Goal: Task Accomplishment & Management: Complete application form

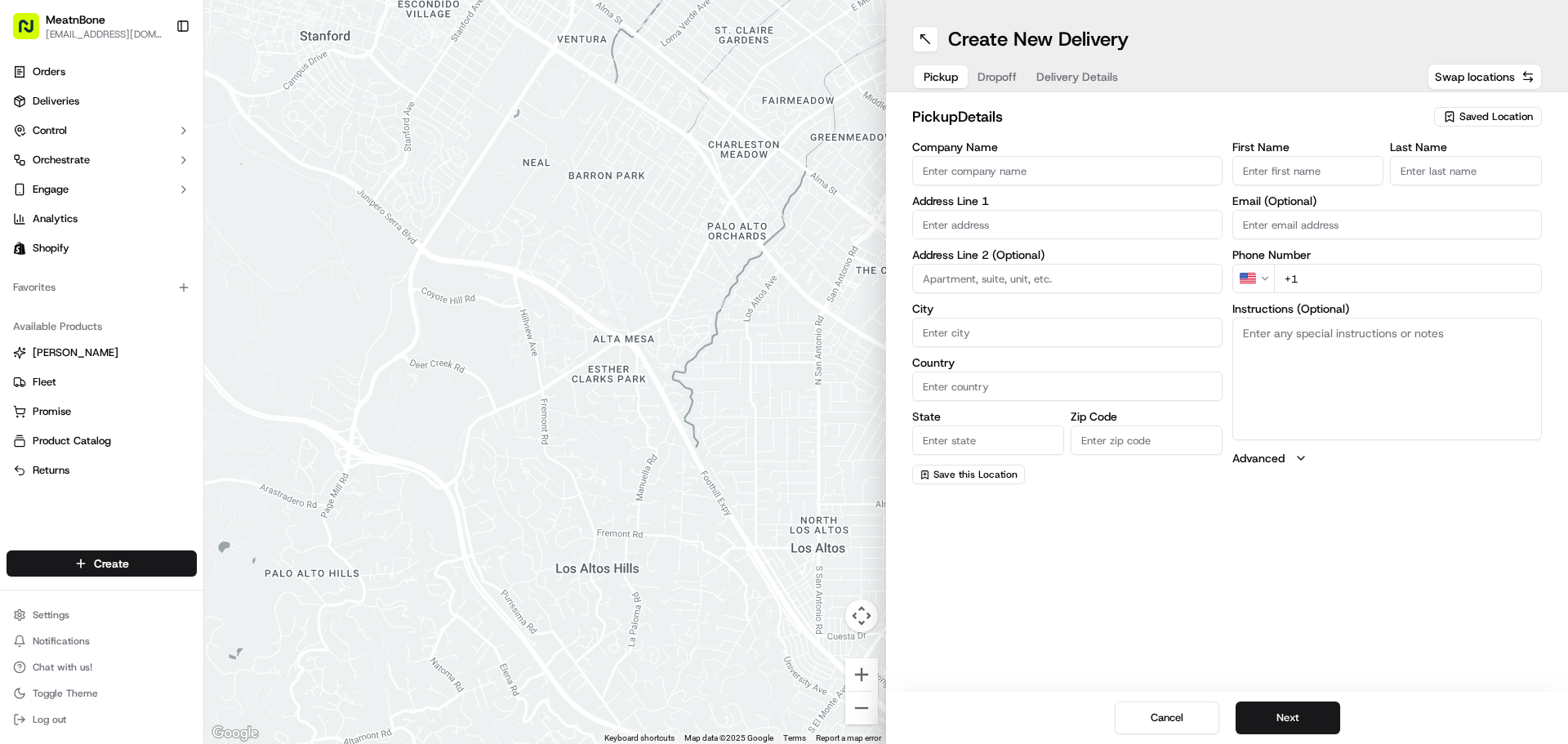
click at [1500, 126] on div "Saved Location" at bounding box center [1488, 117] width 107 height 19
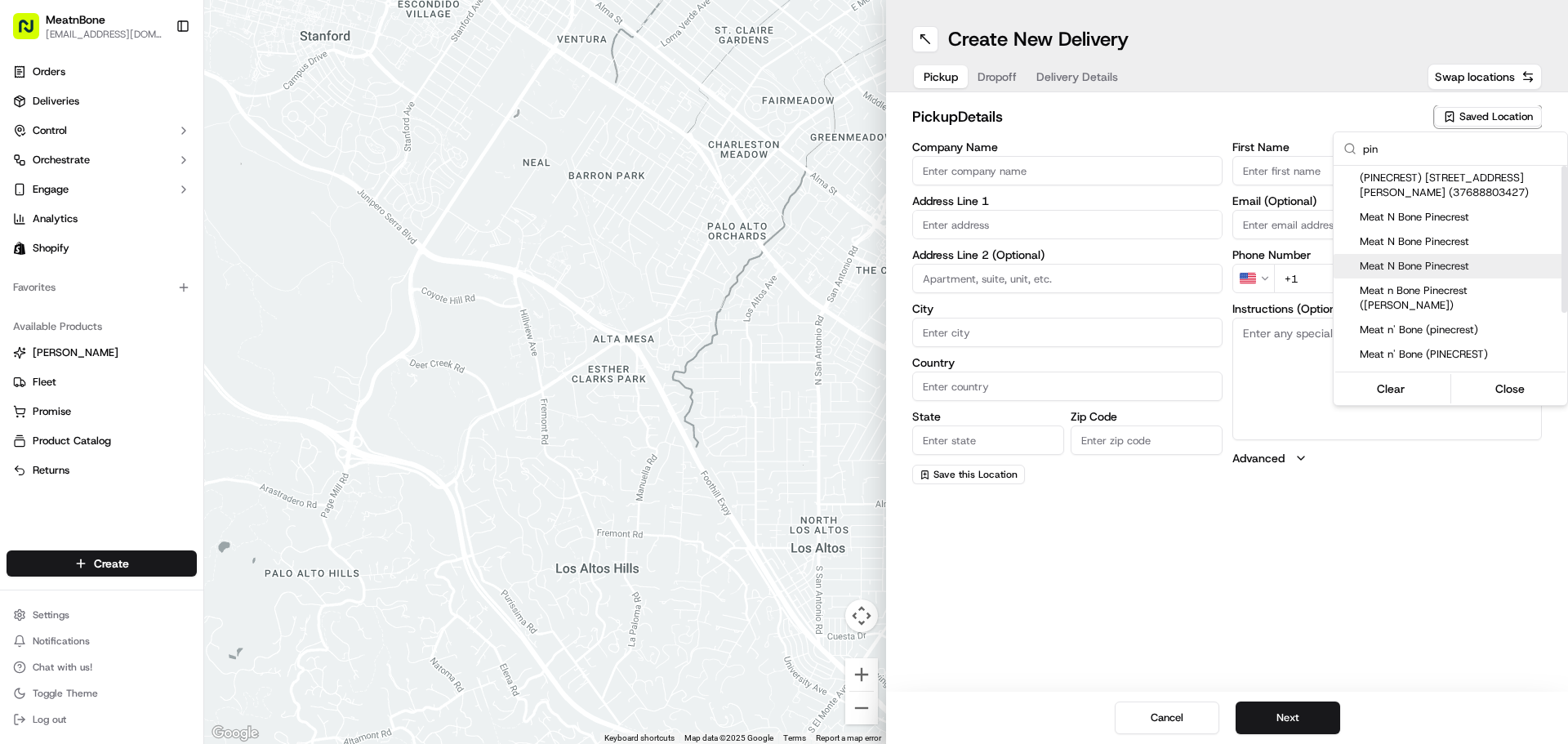
type input "pin"
click at [1452, 267] on span "Meat N Bone Pinecrest" at bounding box center [1461, 266] width 201 height 15
type input "Meat N Bone Pinecrest"
type input "[STREET_ADDRESS][PERSON_NAME]"
type input "[GEOGRAPHIC_DATA]"
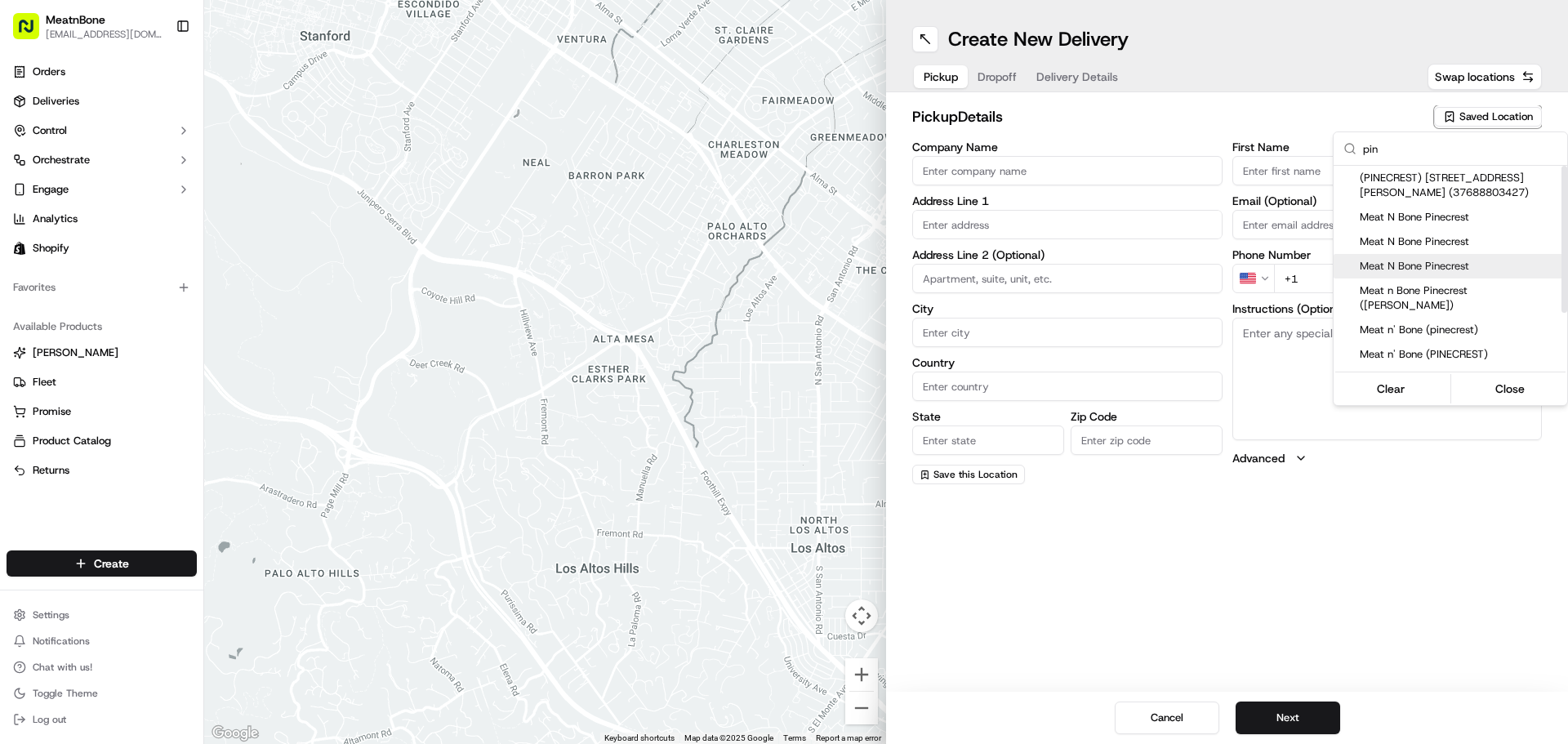
type input "US"
type input "FL"
type input "33156"
type input "[PERSON_NAME]"
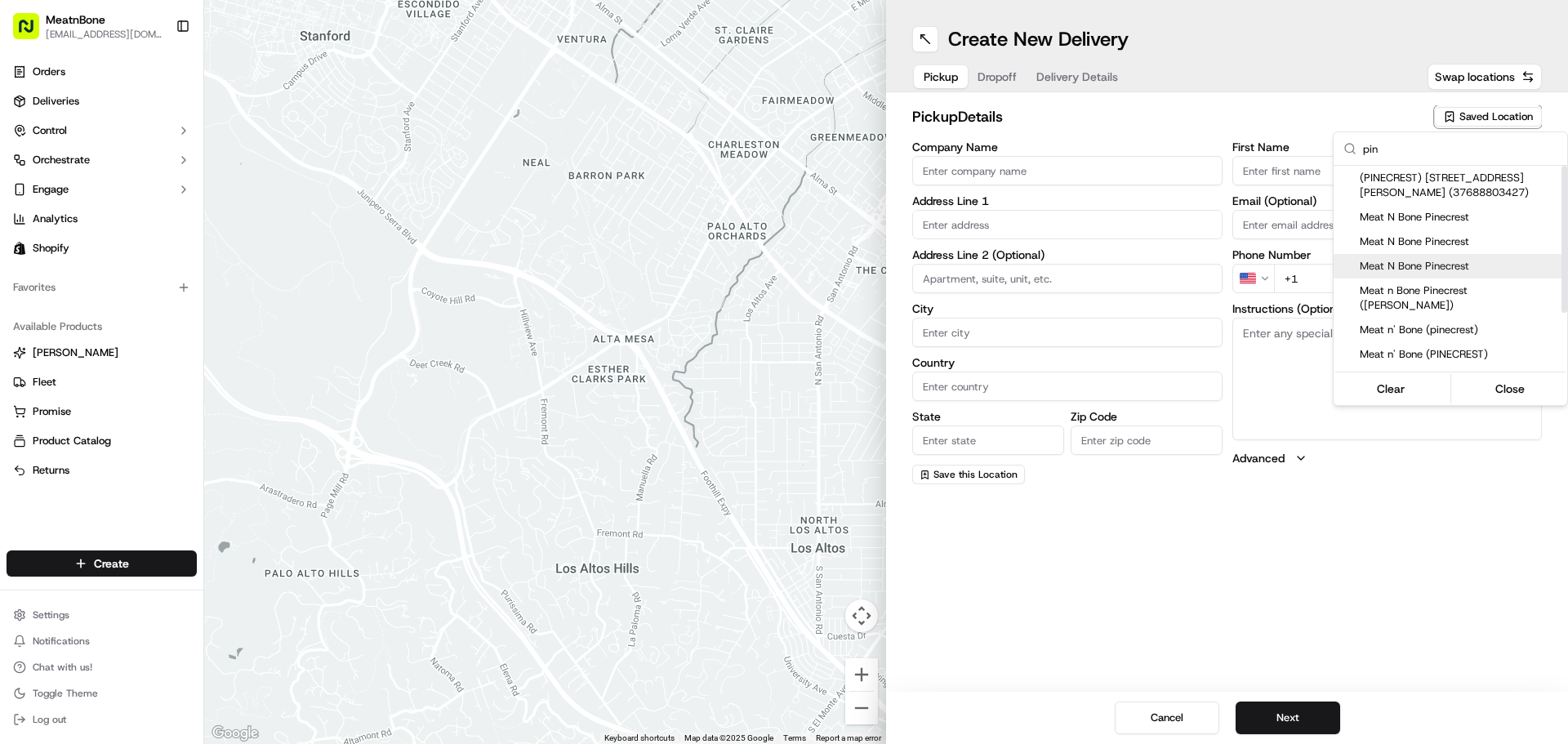
type input "[PHONE_NUMBER]"
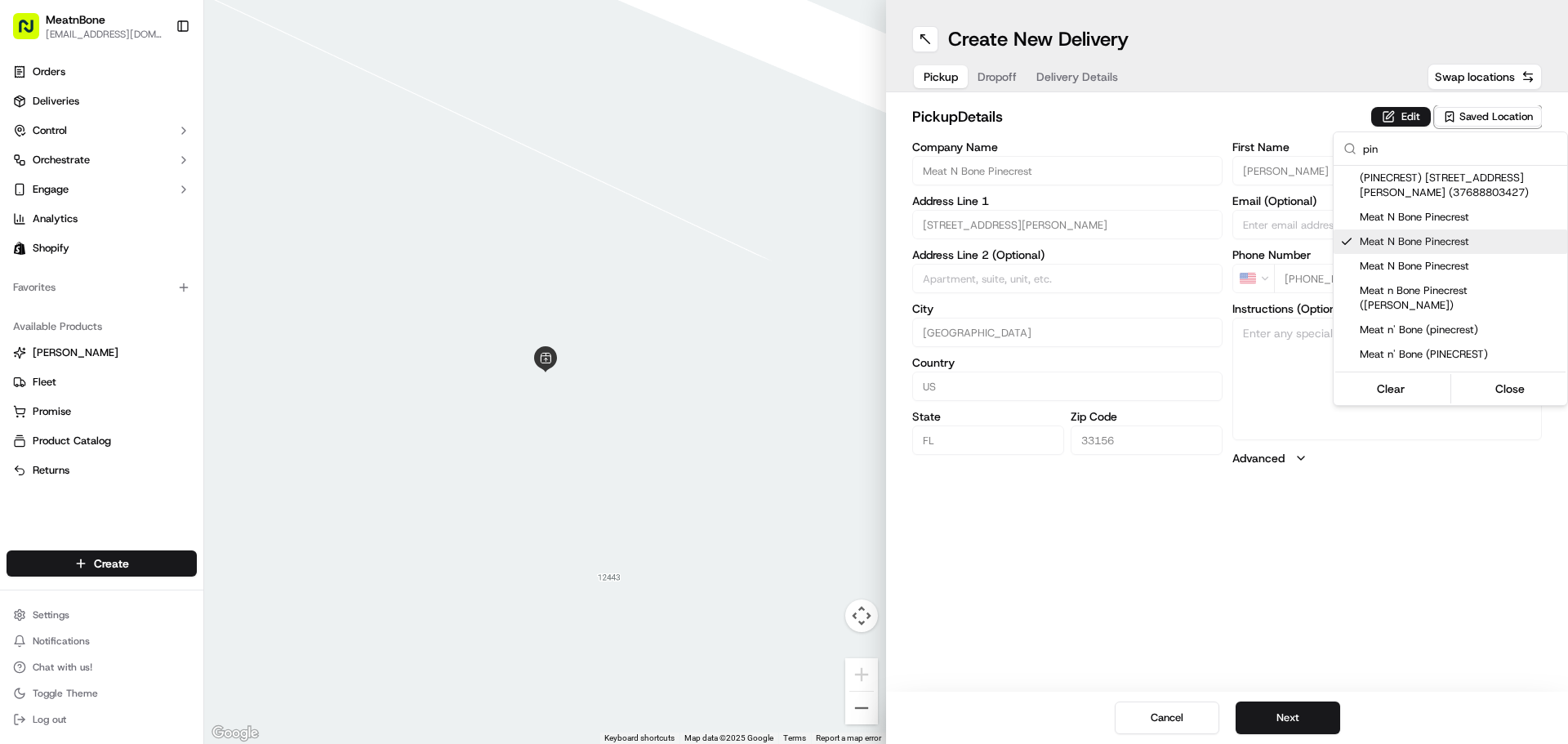
click at [997, 82] on html "MeatnBone [EMAIL_ADDRESS][DOMAIN_NAME] Toggle Sidebar Orders Deliveries Control…" at bounding box center [784, 372] width 1568 height 744
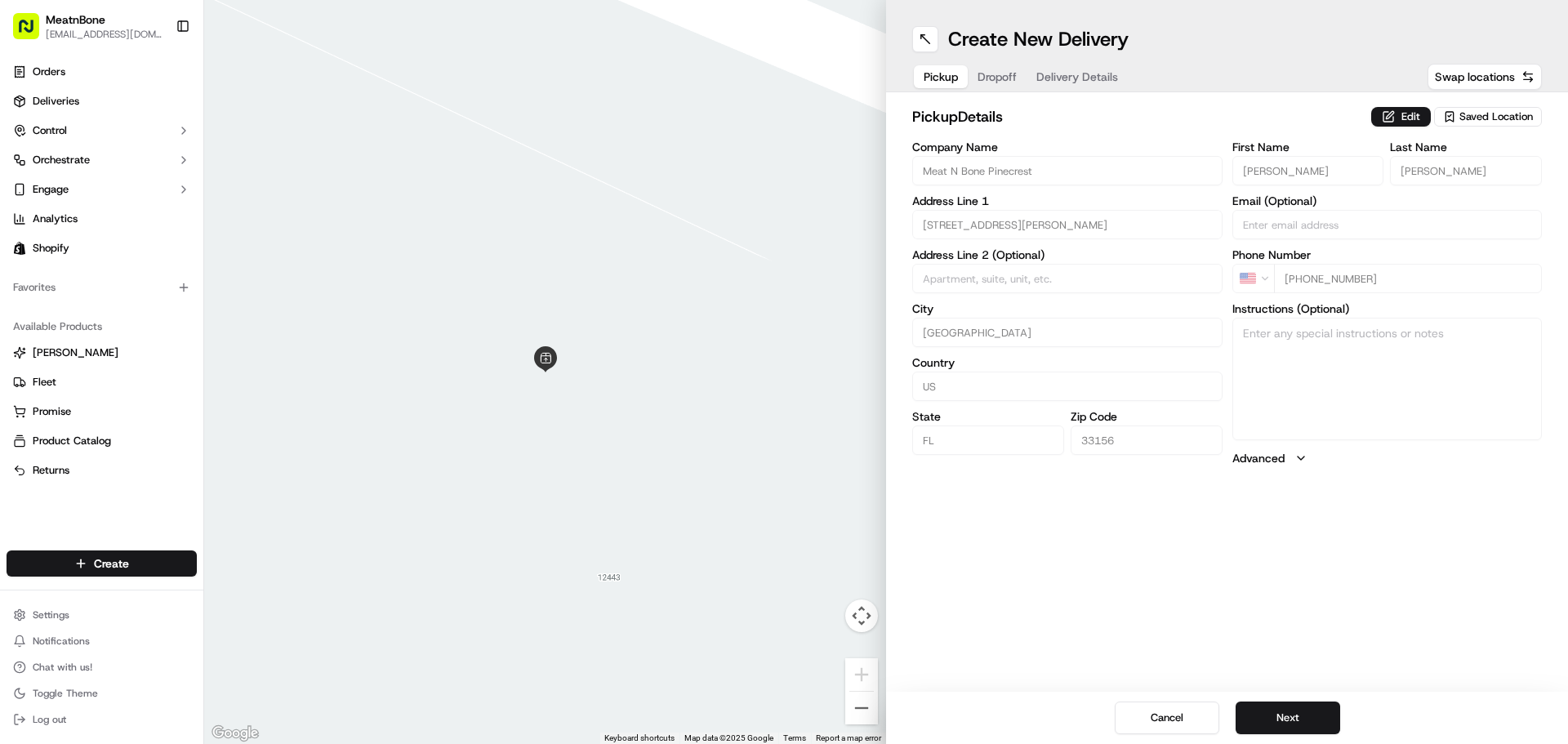
click at [1492, 114] on span "Saved Location" at bounding box center [1497, 116] width 74 height 15
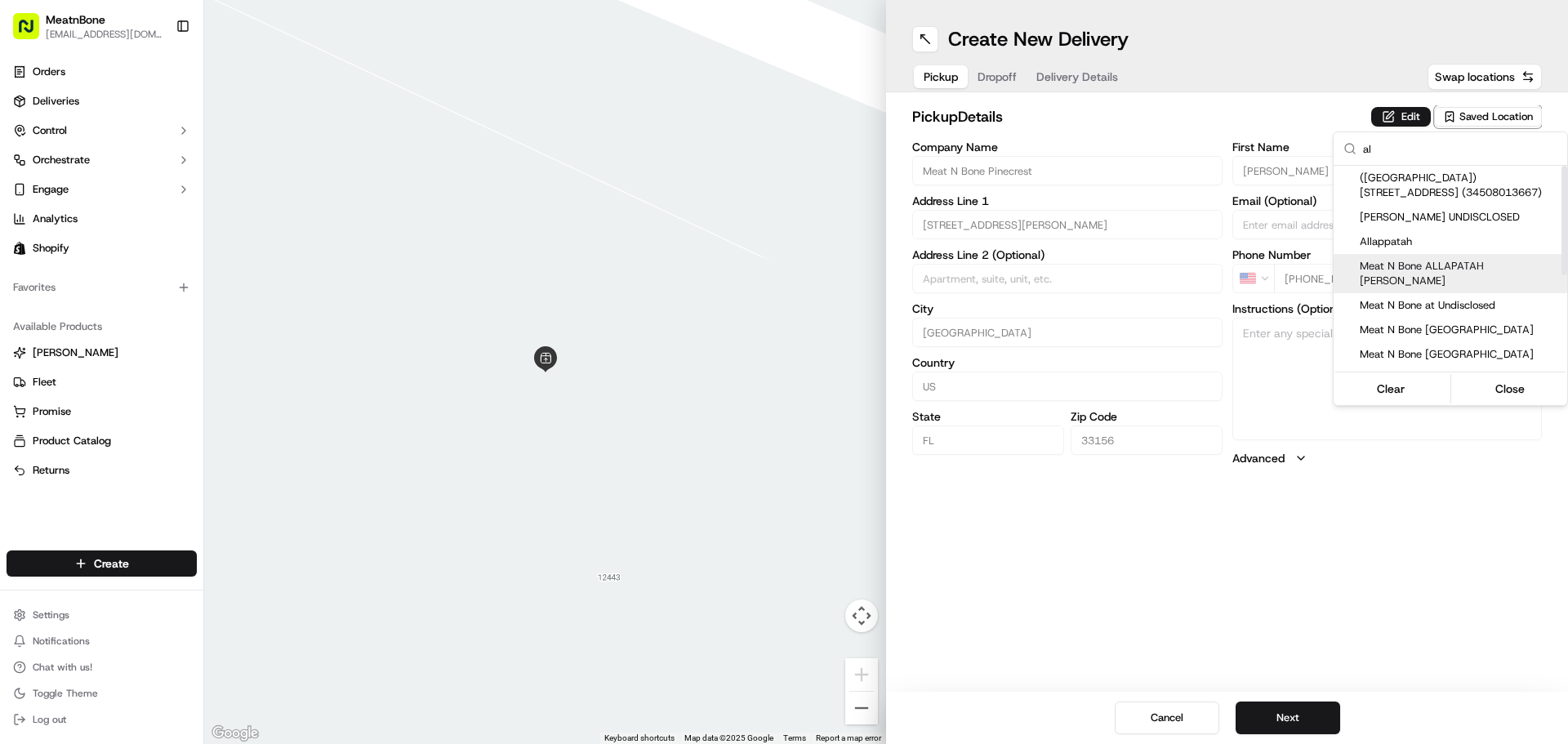
type input "al"
click at [1455, 263] on span "Meat N Bone ALLAPATAH [PERSON_NAME]" at bounding box center [1461, 273] width 201 height 29
type input "Meat N Bone ALLAPATAH [PERSON_NAME]"
type input "[STREET_ADDRESS]"
type input "33142"
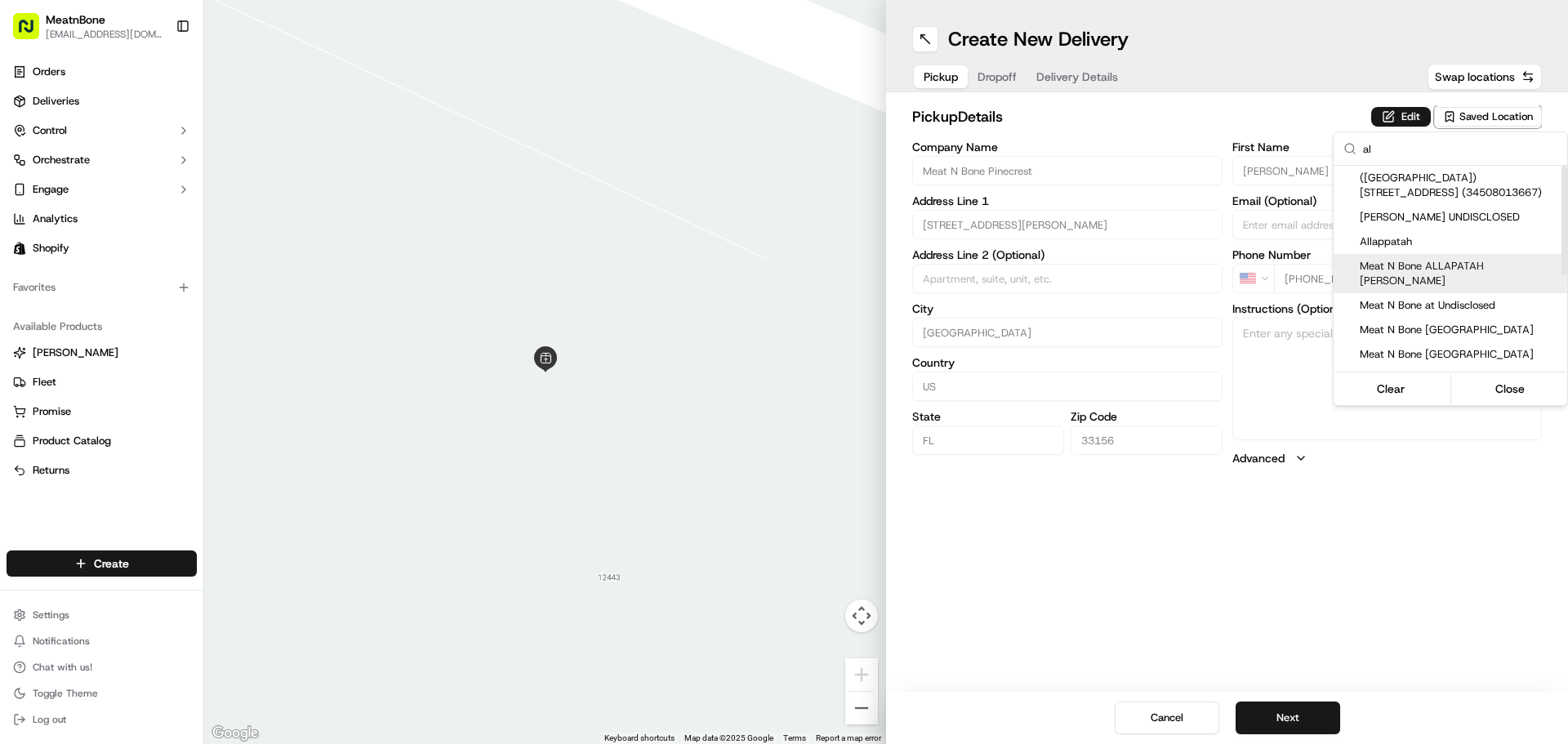
type input "[PERSON_NAME]"
type input "bello"
type input "[PERSON_NAME][EMAIL_ADDRESS][DOMAIN_NAME]"
type input "[PHONE_NUMBER]"
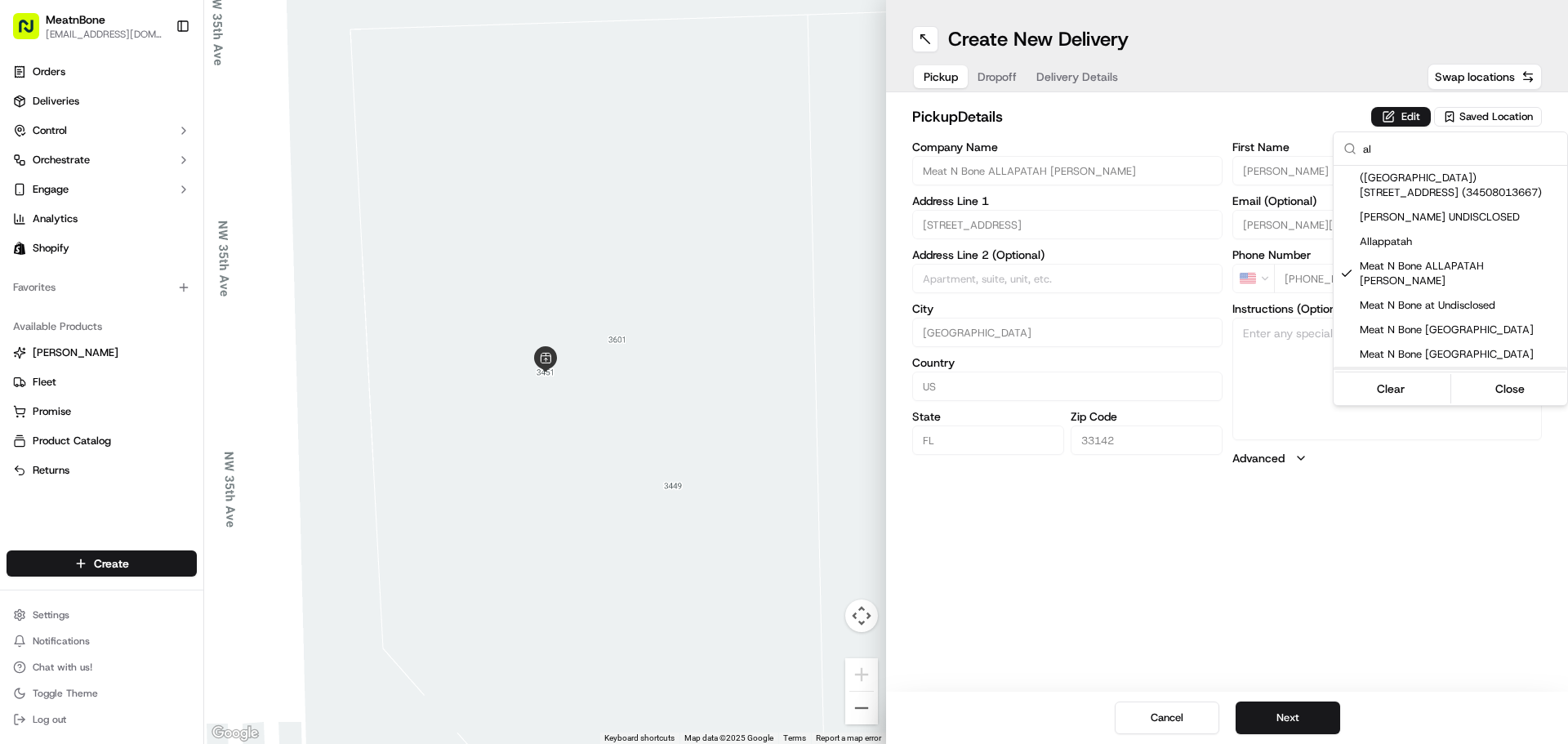
click at [1000, 81] on html "MeatnBone [EMAIL_ADDRESS][DOMAIN_NAME] Toggle Sidebar Orders Deliveries Control…" at bounding box center [784, 372] width 1568 height 744
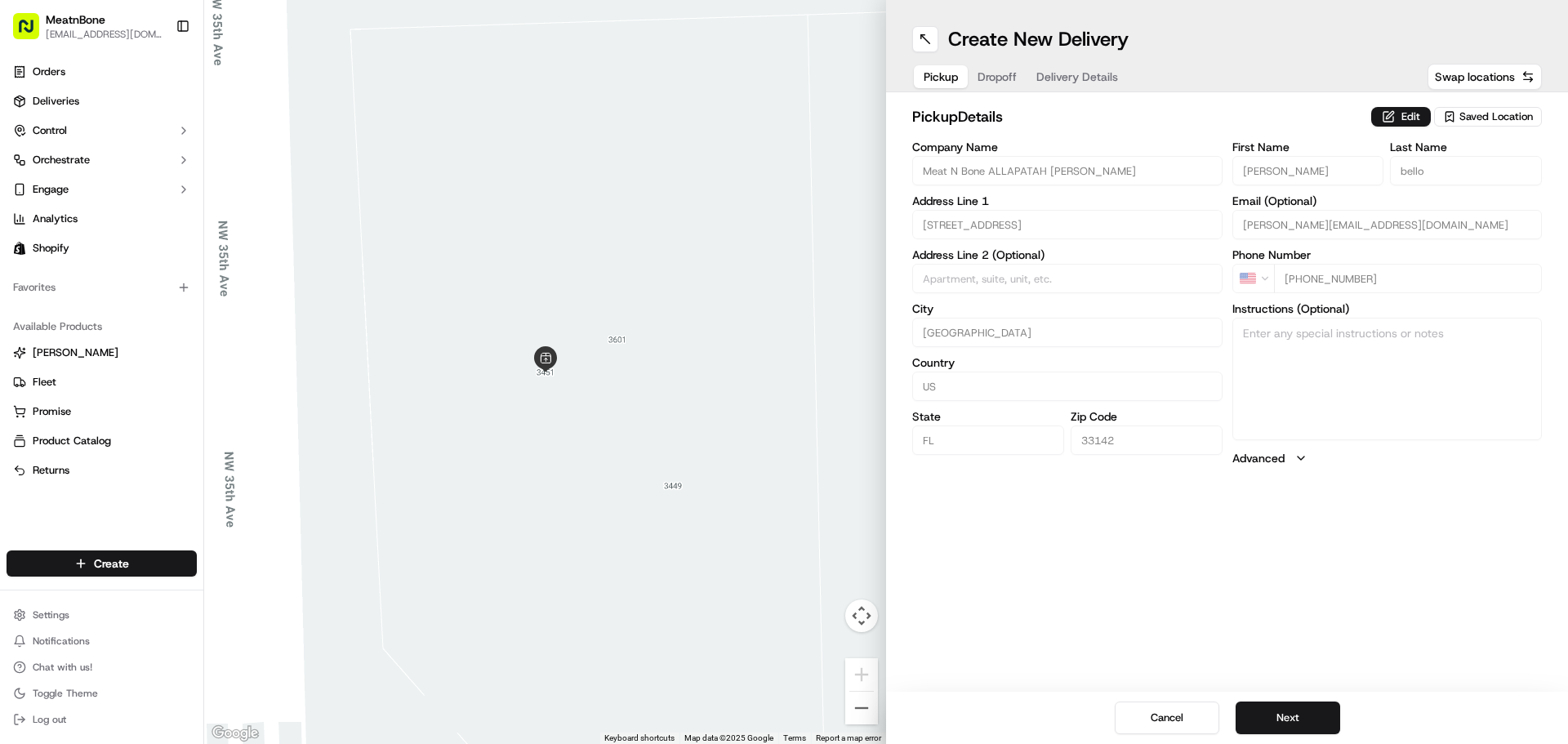
click at [1000, 81] on span "Dropoff" at bounding box center [997, 77] width 40 height 17
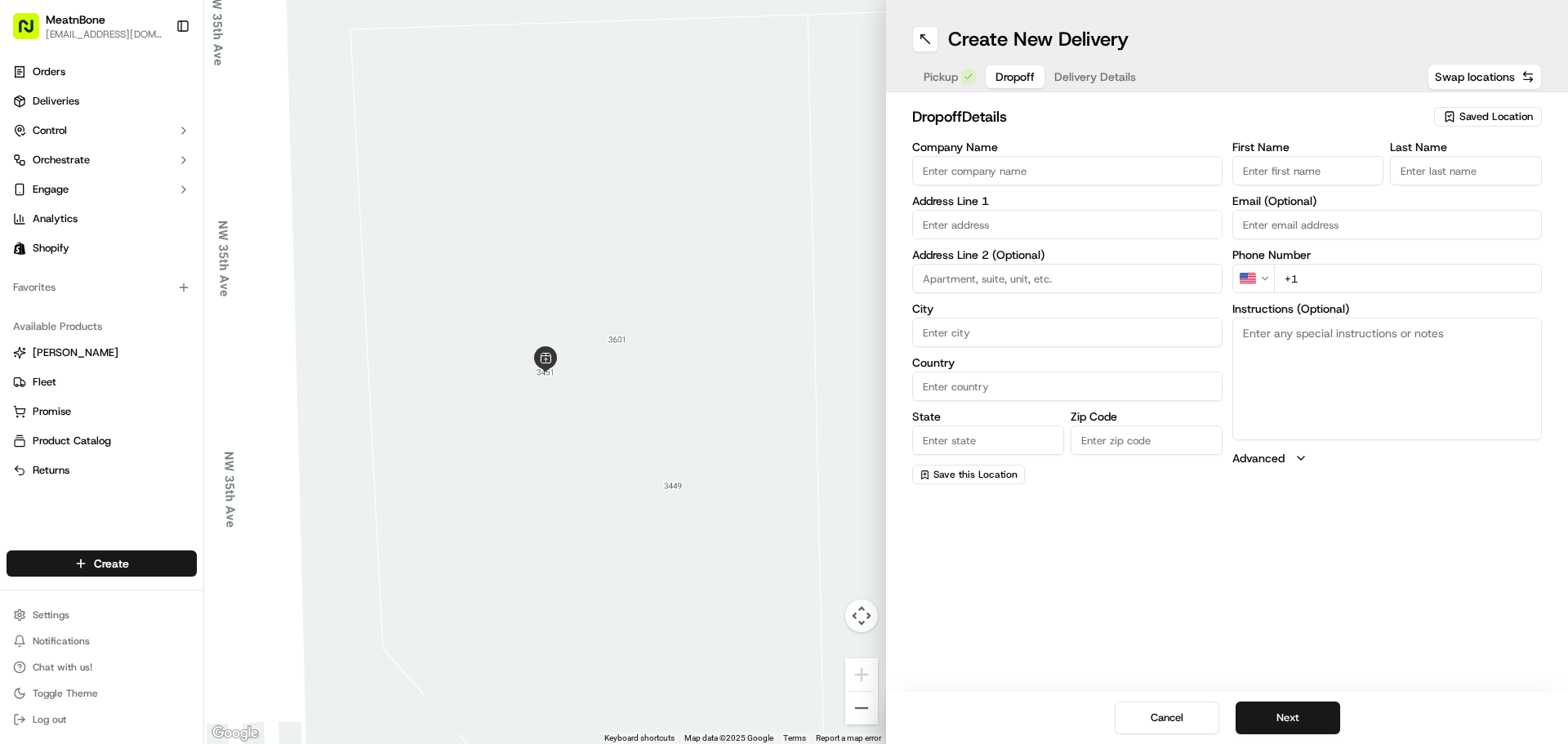
click at [939, 80] on span "Pickup" at bounding box center [940, 77] width 34 height 17
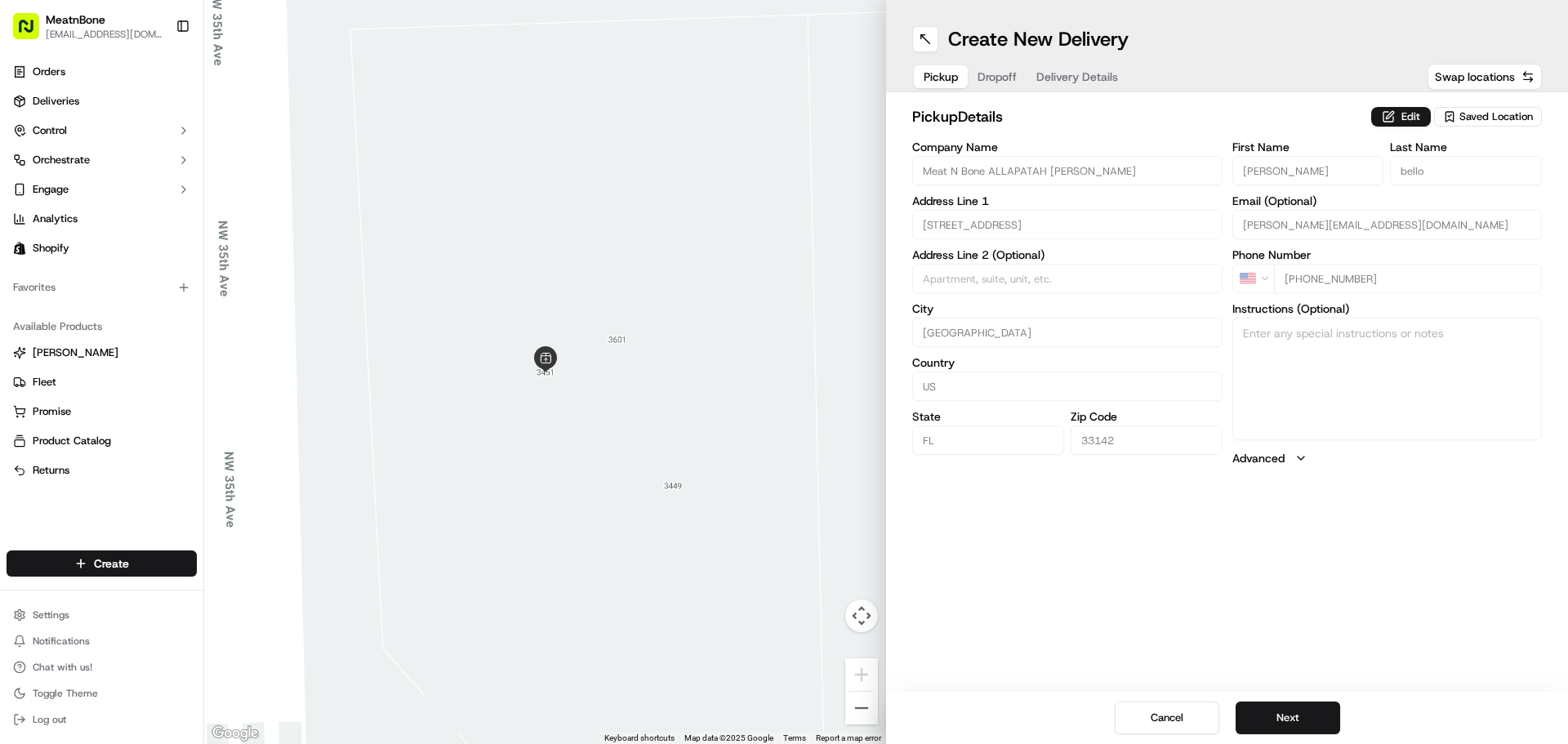
click at [1480, 110] on span "Saved Location" at bounding box center [1497, 116] width 74 height 15
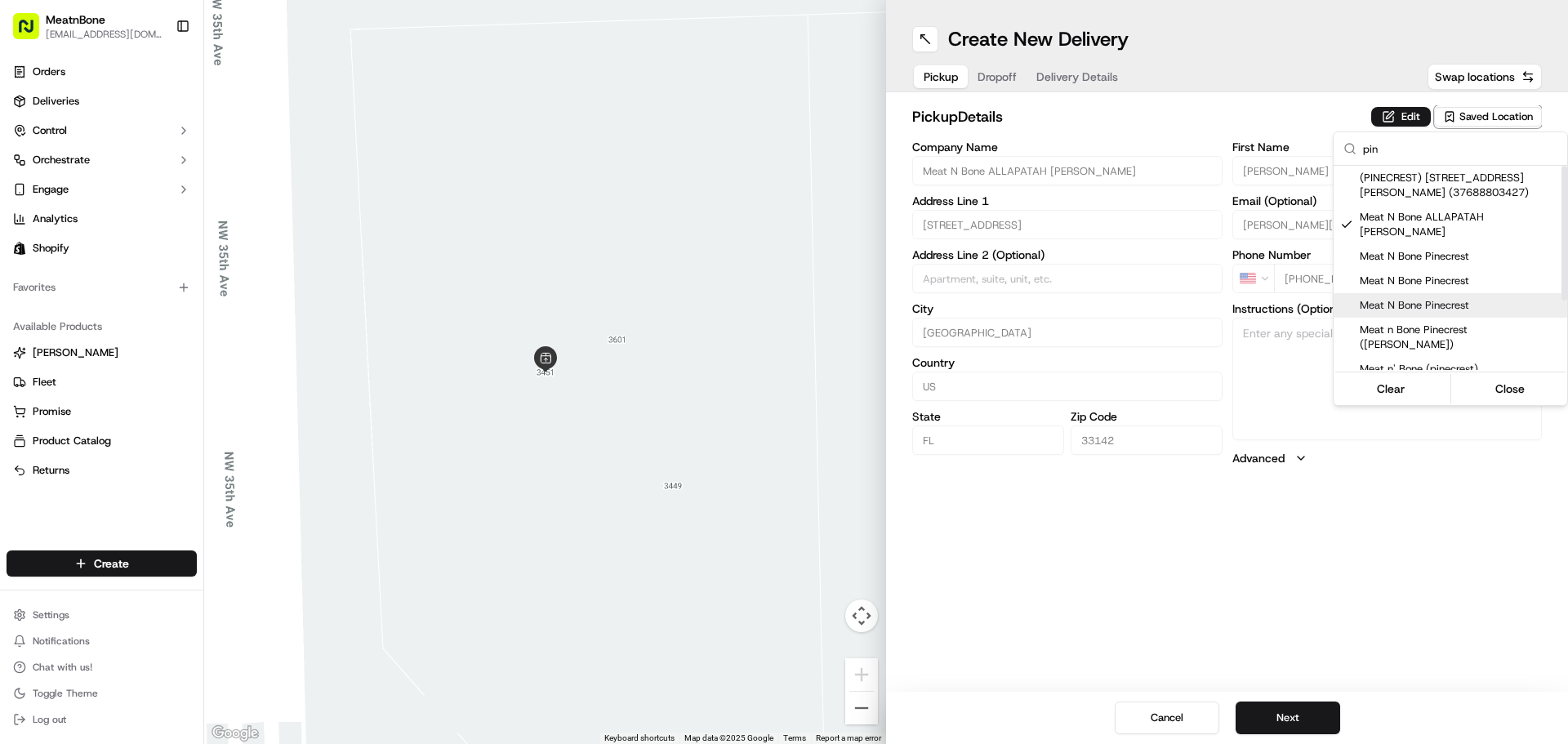
type input "pin"
click at [1473, 298] on span "Meat N Bone Pinecrest" at bounding box center [1461, 306] width 201 height 15
type input "Meat N Bone Pinecrest"
type input "[STREET_ADDRESS][PERSON_NAME]"
type input "33156"
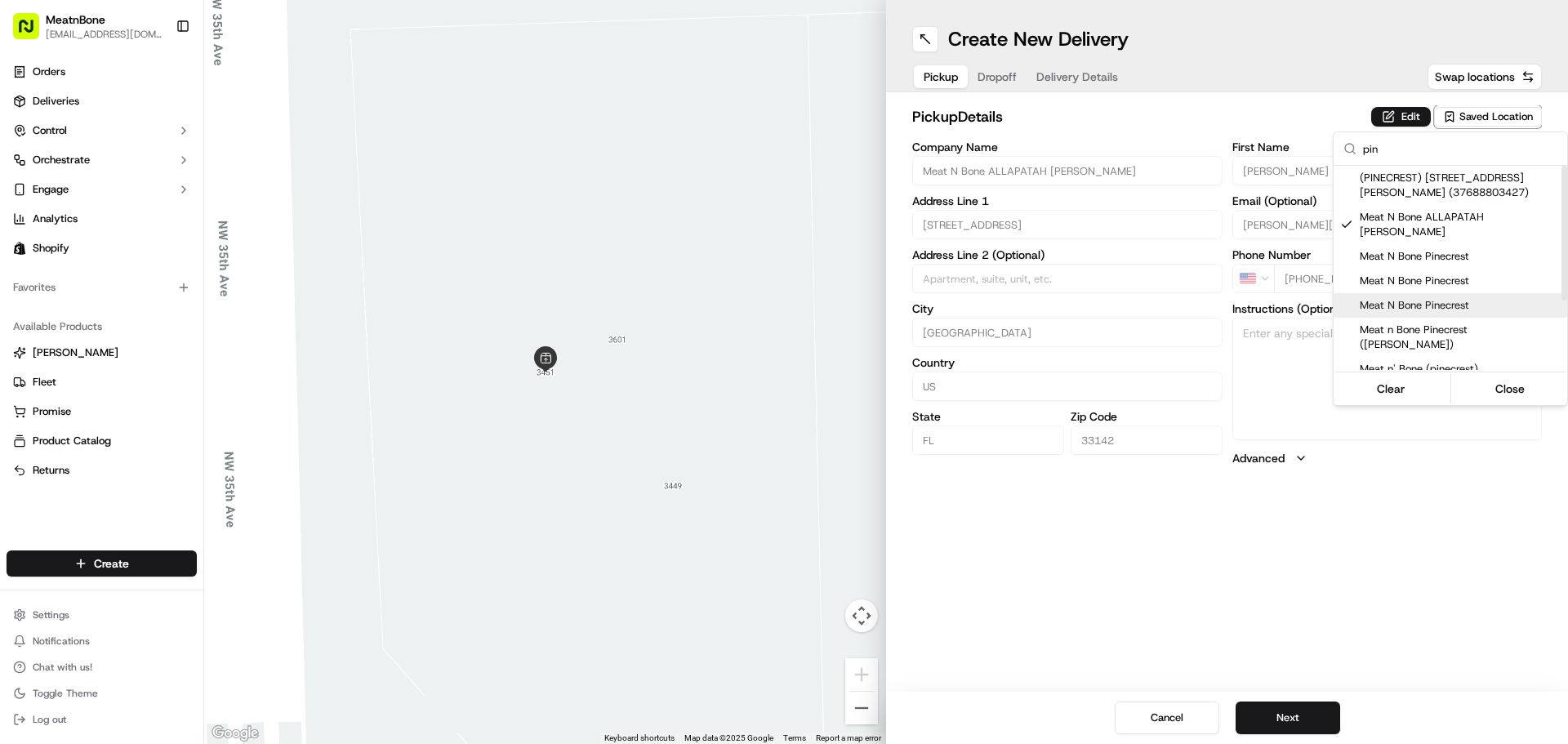
type input "[PERSON_NAME]"
type input "[PHONE_NUMBER]"
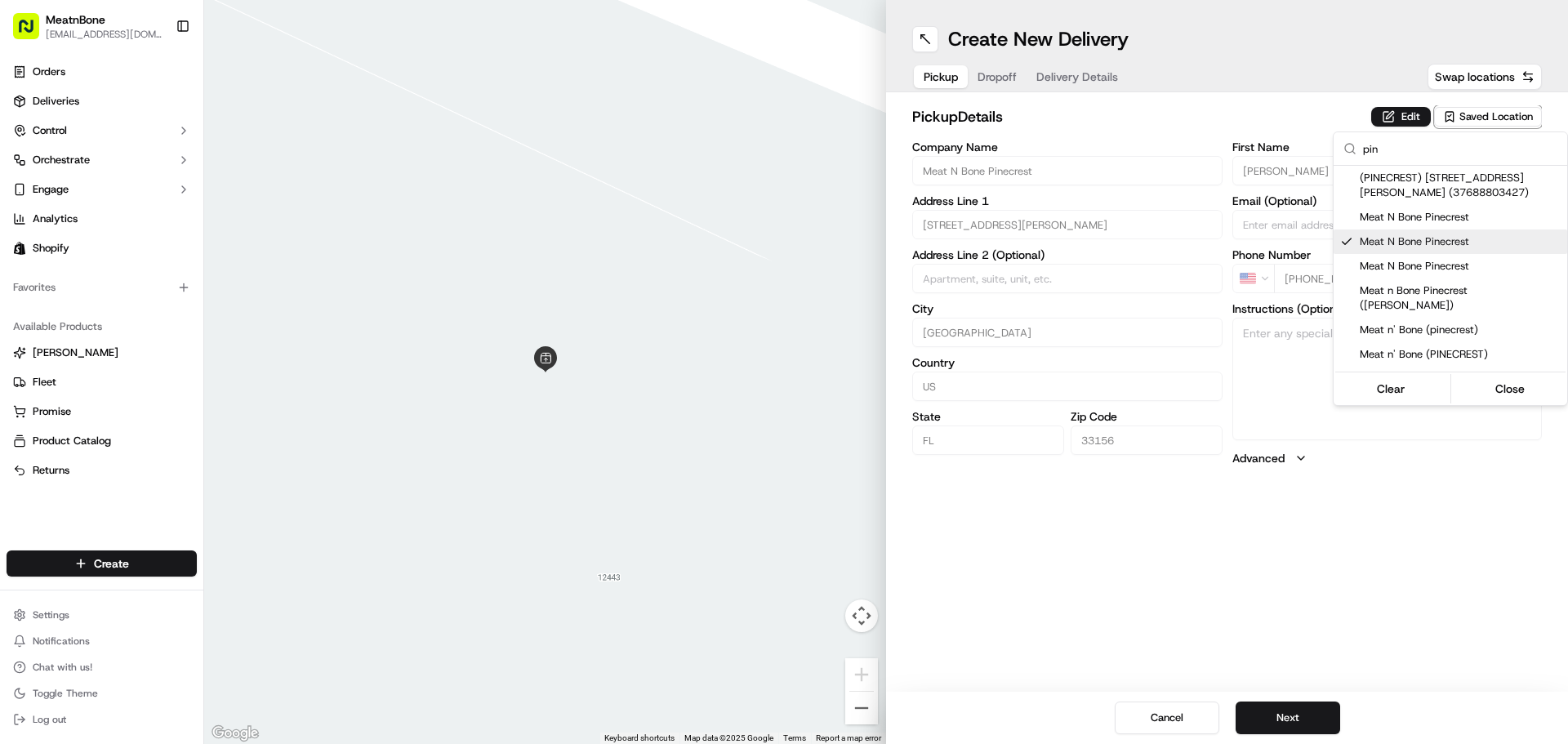
click at [997, 77] on html "MeatnBone [EMAIL_ADDRESS][DOMAIN_NAME] Toggle Sidebar Orders Deliveries Control…" at bounding box center [784, 372] width 1568 height 744
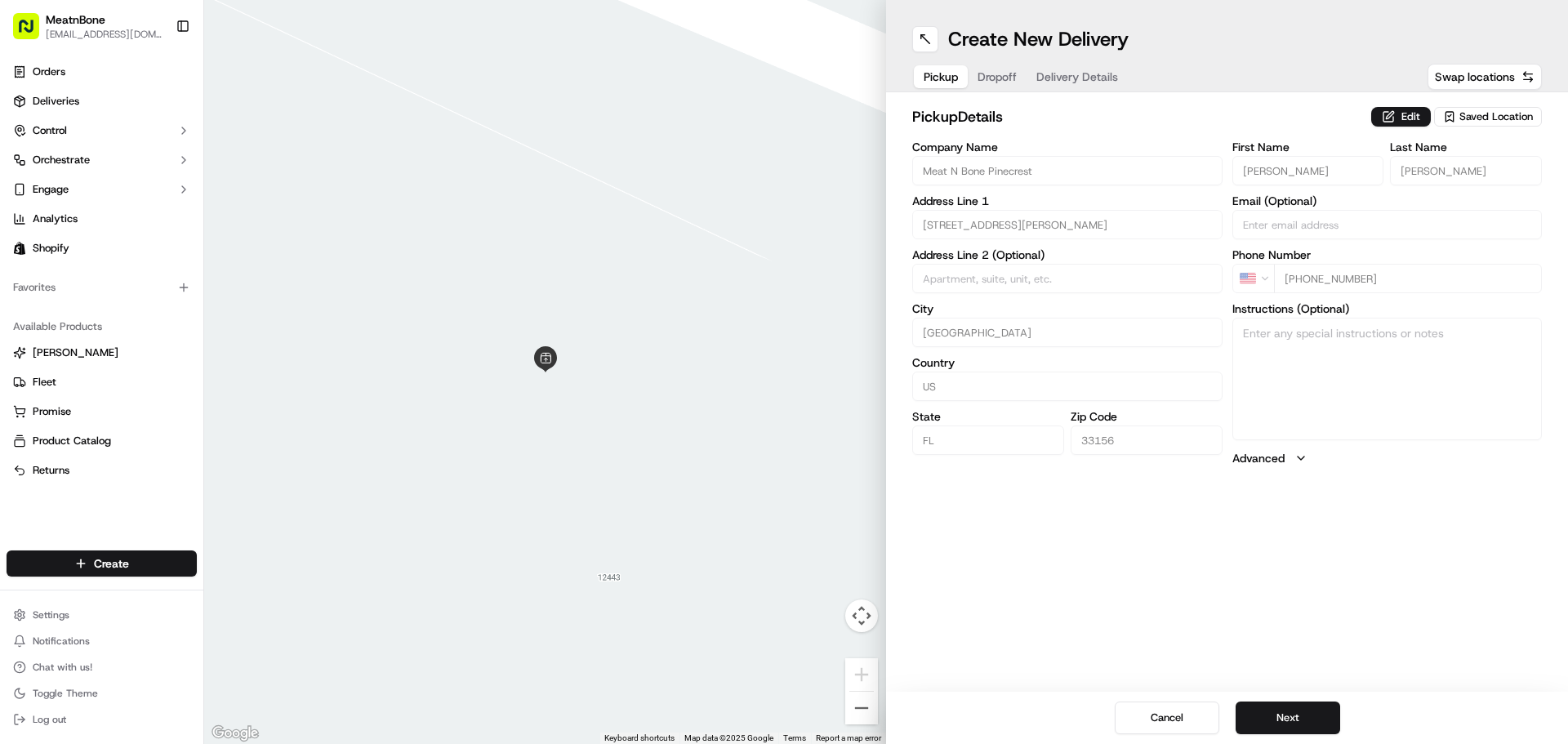
click at [997, 77] on span "Dropoff" at bounding box center [997, 77] width 40 height 17
click at [1476, 116] on span "Saved Location" at bounding box center [1497, 116] width 74 height 15
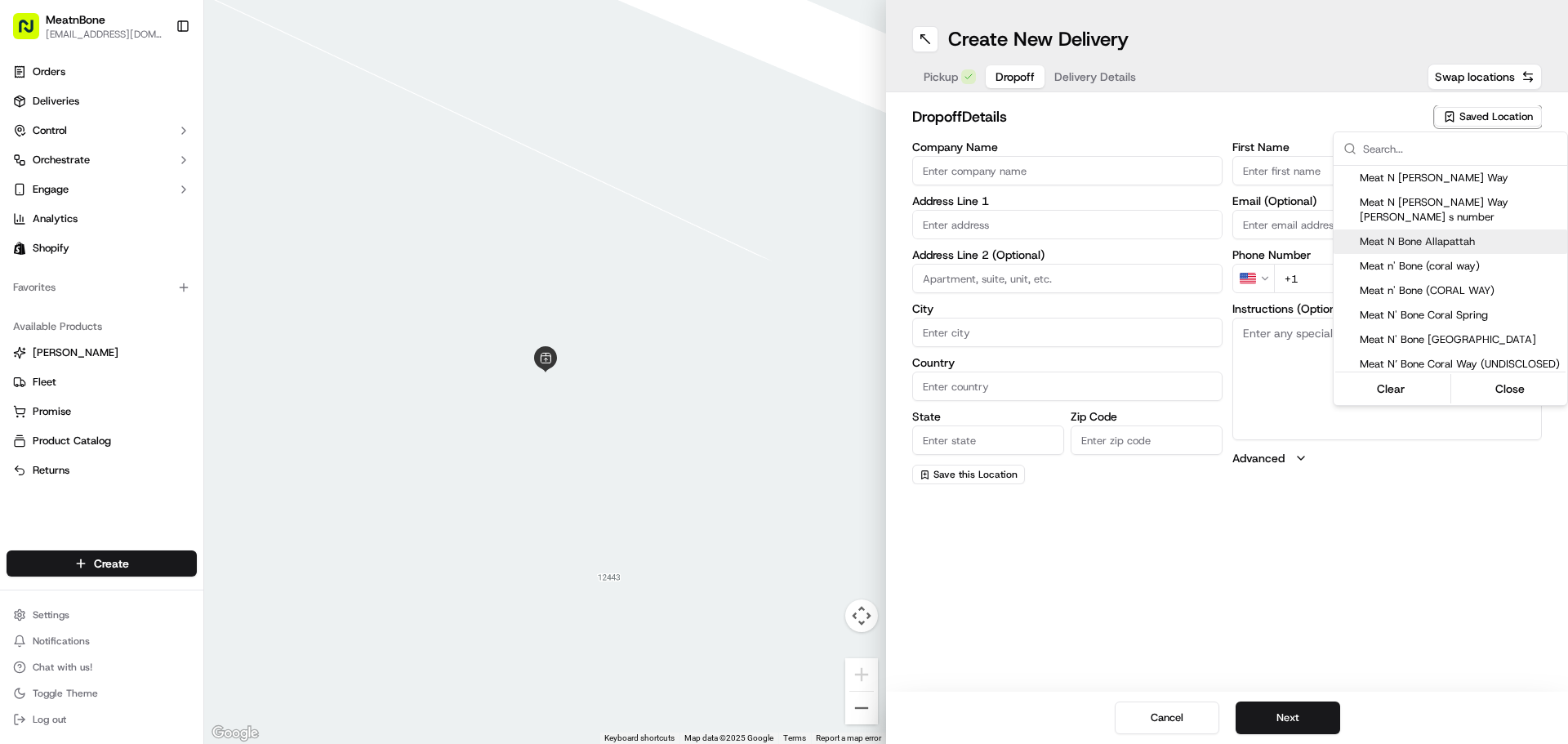
click at [1487, 234] on span "Meat N Bone Allapattah" at bounding box center [1461, 241] width 201 height 15
type input "Meat N Bone Allapattah"
type input "[STREET_ADDRESS]"
type input "[GEOGRAPHIC_DATA]"
type input "US"
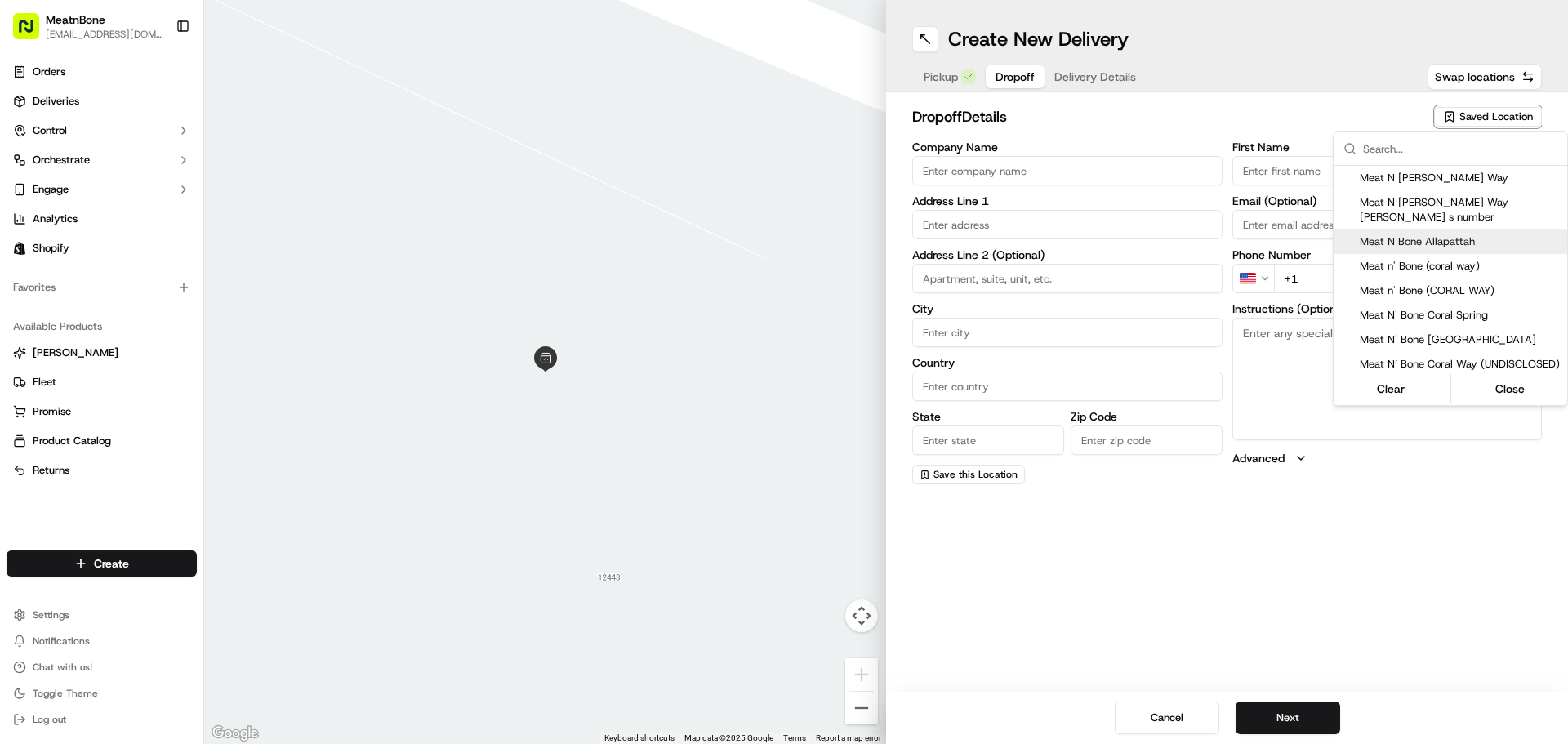
type input "FL"
type input "33142"
type input "[PHONE_NUMBER]"
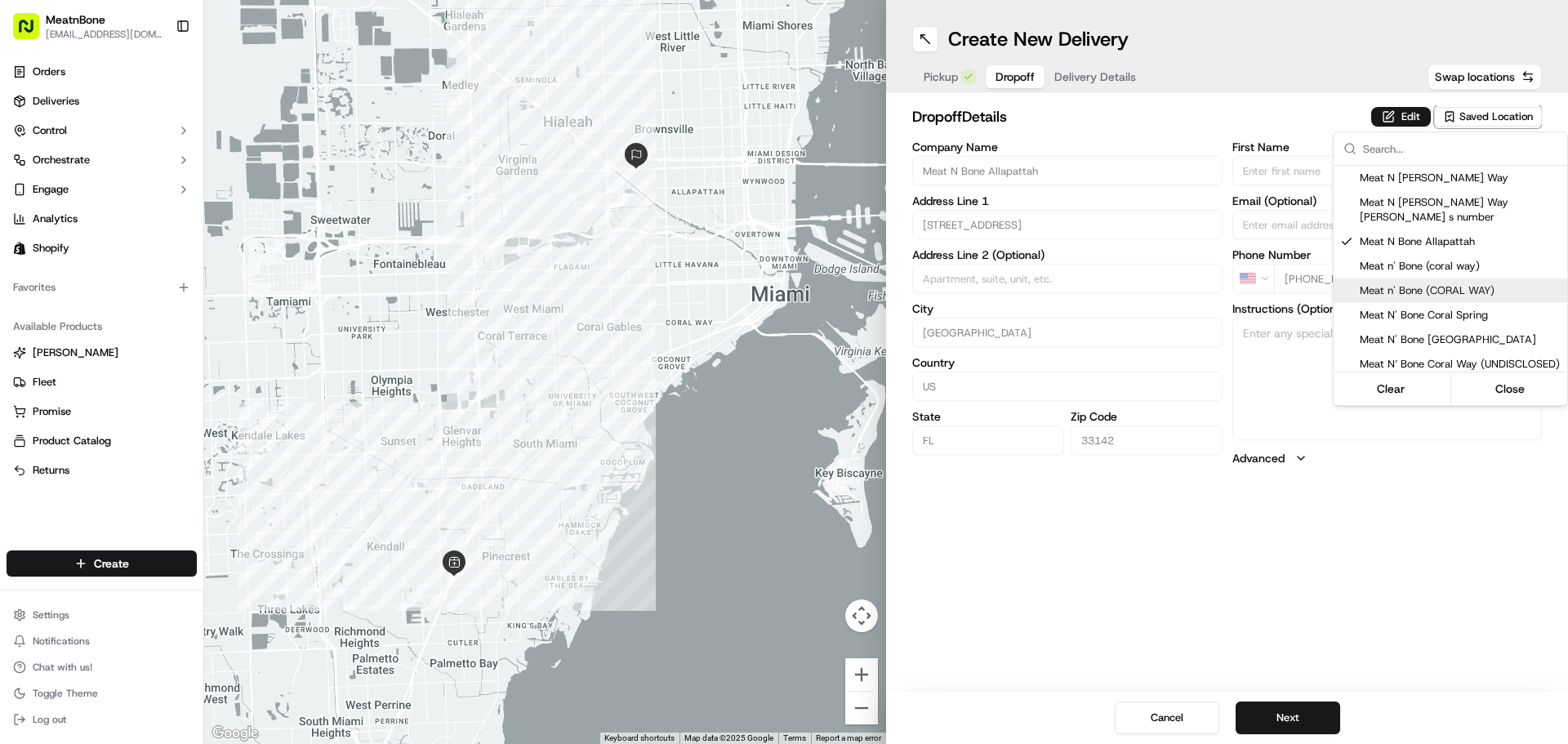
click at [1084, 84] on html "MeatnBone [EMAIL_ADDRESS][DOMAIN_NAME] Toggle Sidebar Orders Deliveries Control…" at bounding box center [784, 372] width 1568 height 744
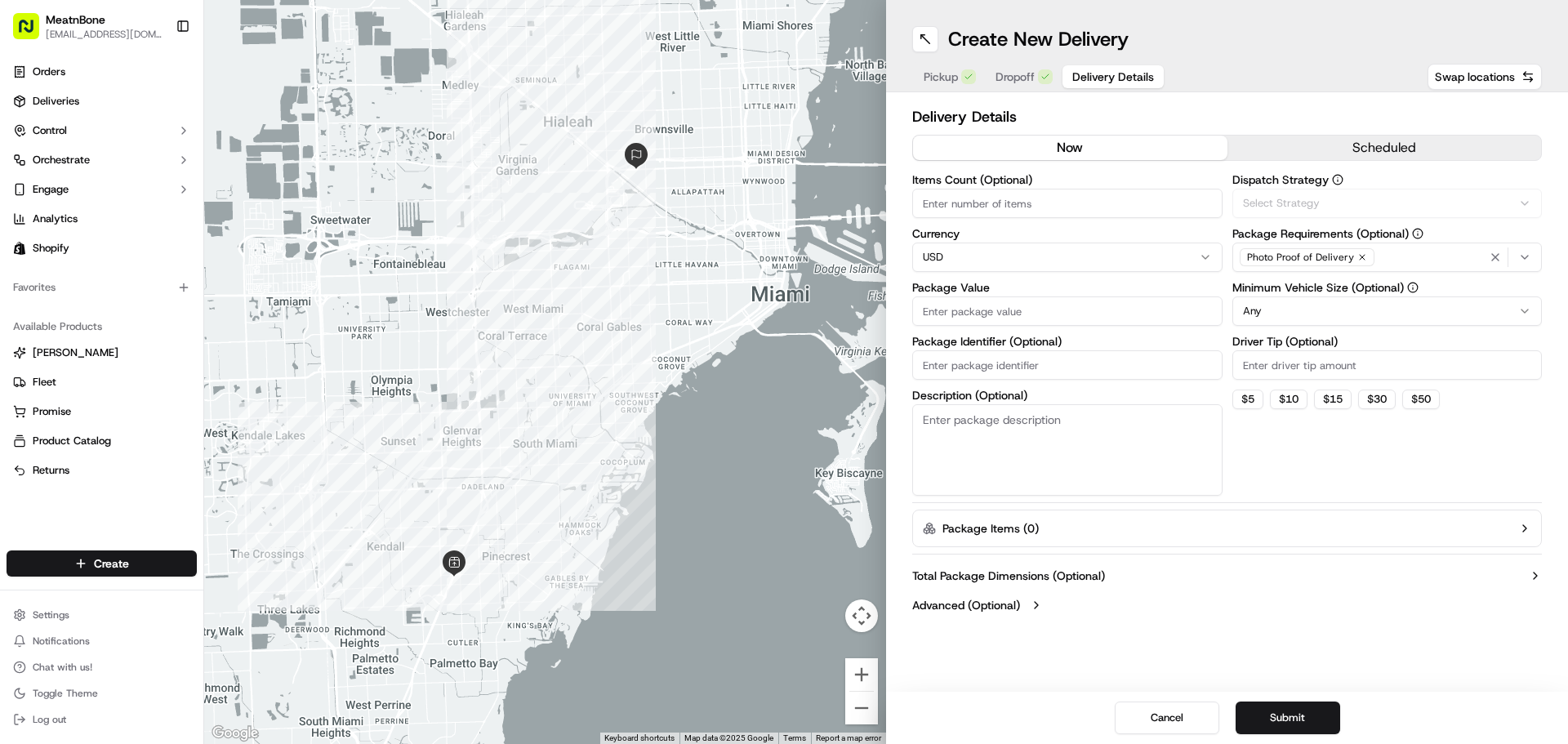
click at [1085, 77] on span "Delivery Details" at bounding box center [1113, 77] width 82 height 17
click at [1014, 210] on input "Items Count (Optional)" at bounding box center [1067, 203] width 311 height 29
type input "4"
click at [1050, 300] on input "Package Value" at bounding box center [1067, 311] width 311 height 29
type input "150"
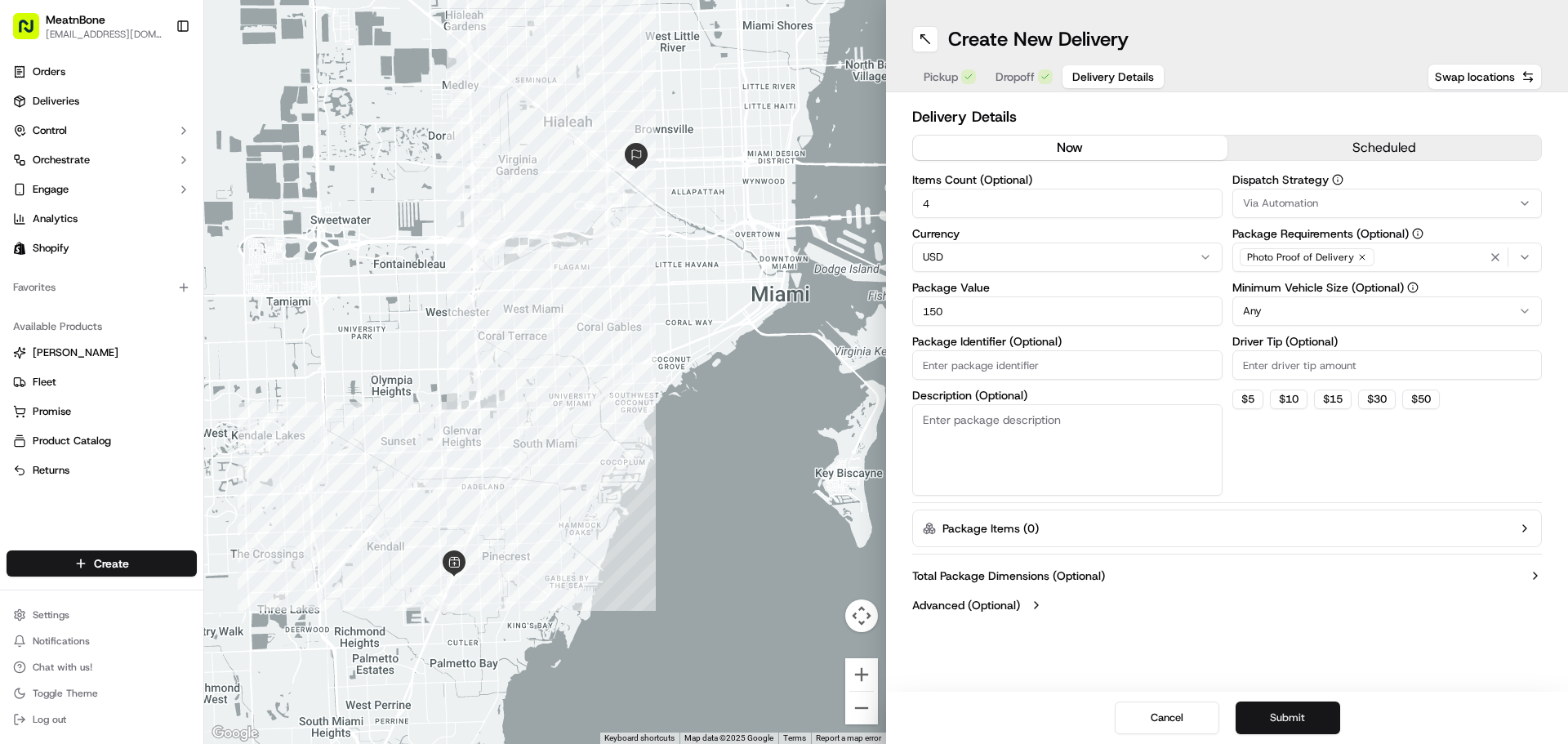
click at [1307, 722] on button "Submit" at bounding box center [1288, 718] width 105 height 33
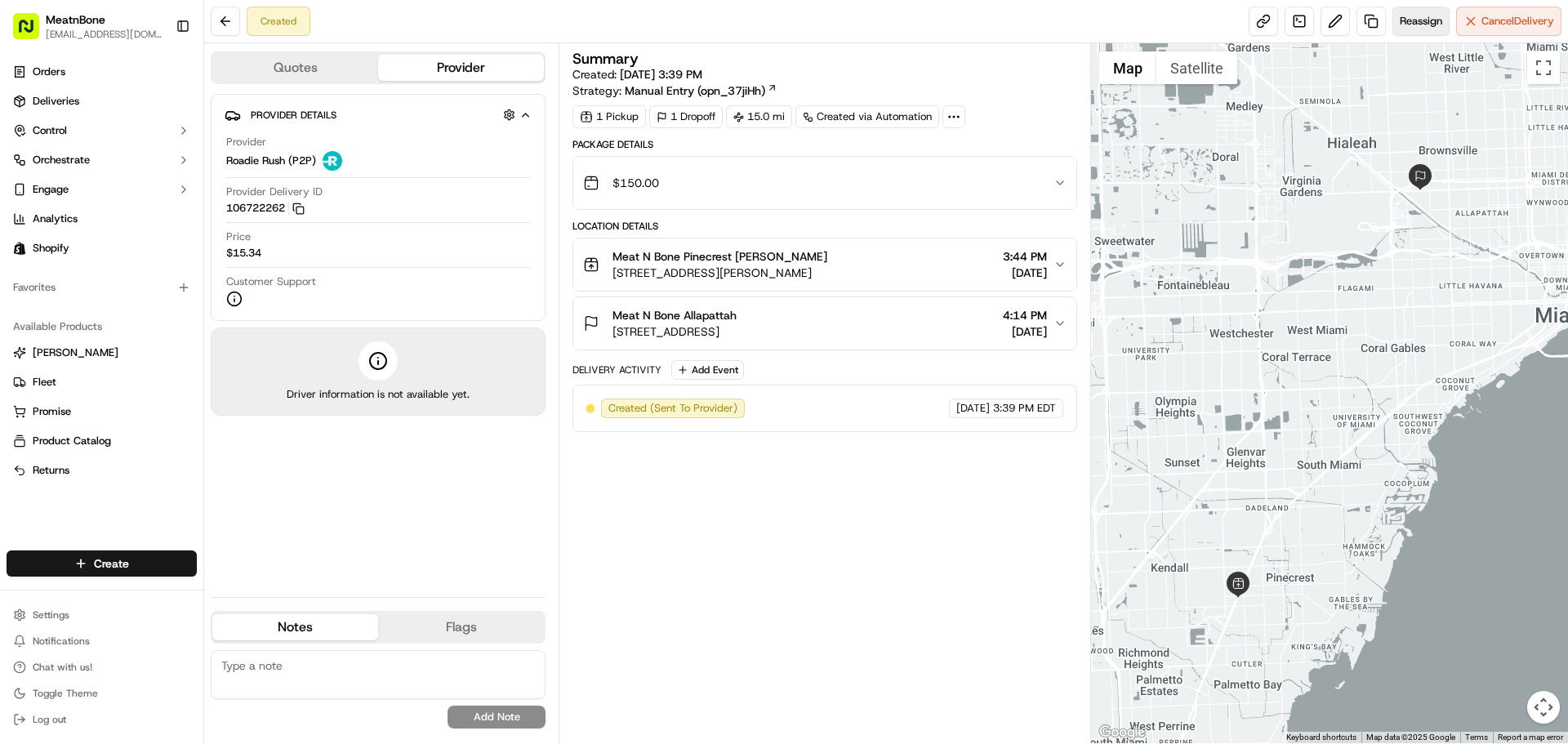
click at [1432, 21] on span "Reassign" at bounding box center [1421, 21] width 42 height 15
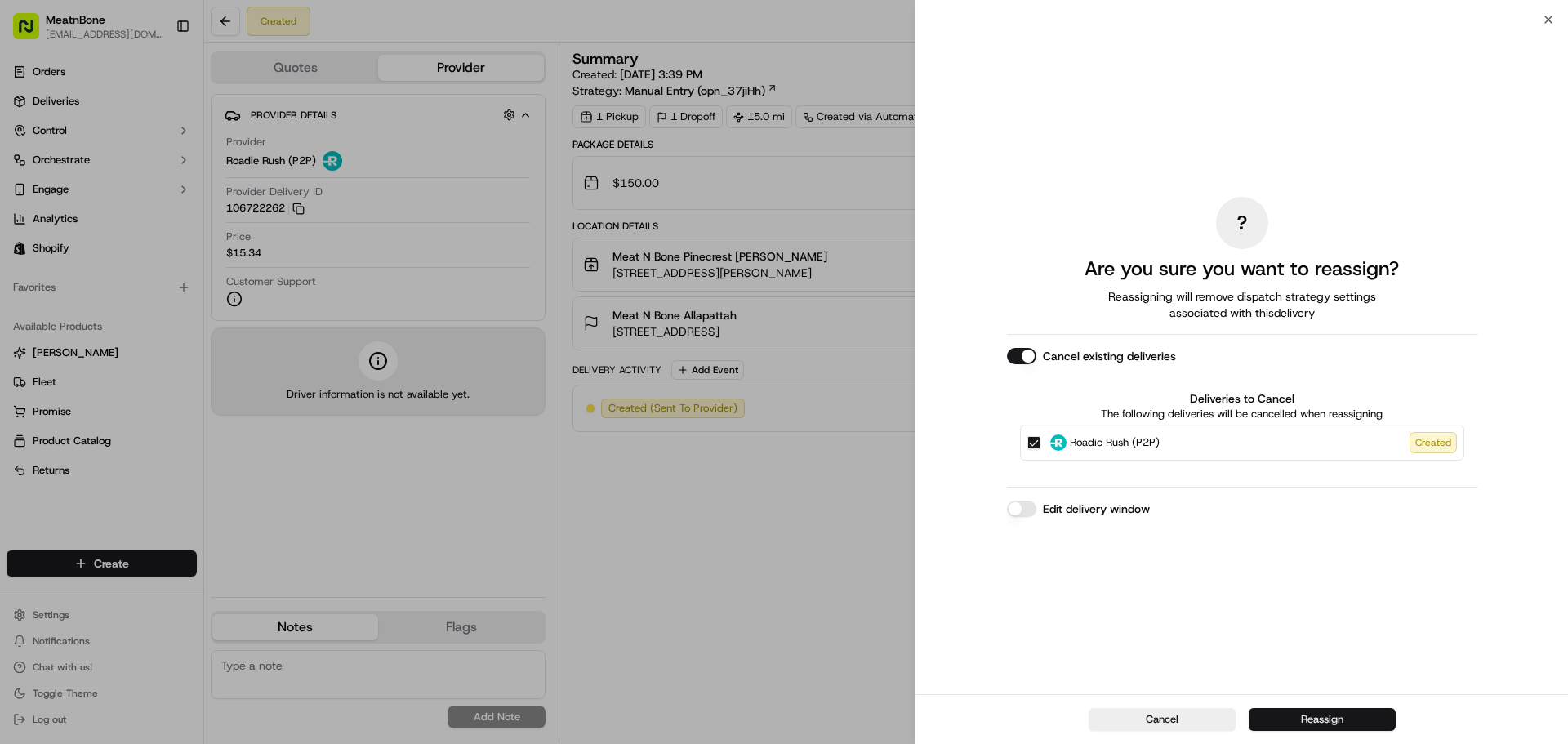
click at [1334, 712] on button "Reassign" at bounding box center [1322, 719] width 147 height 23
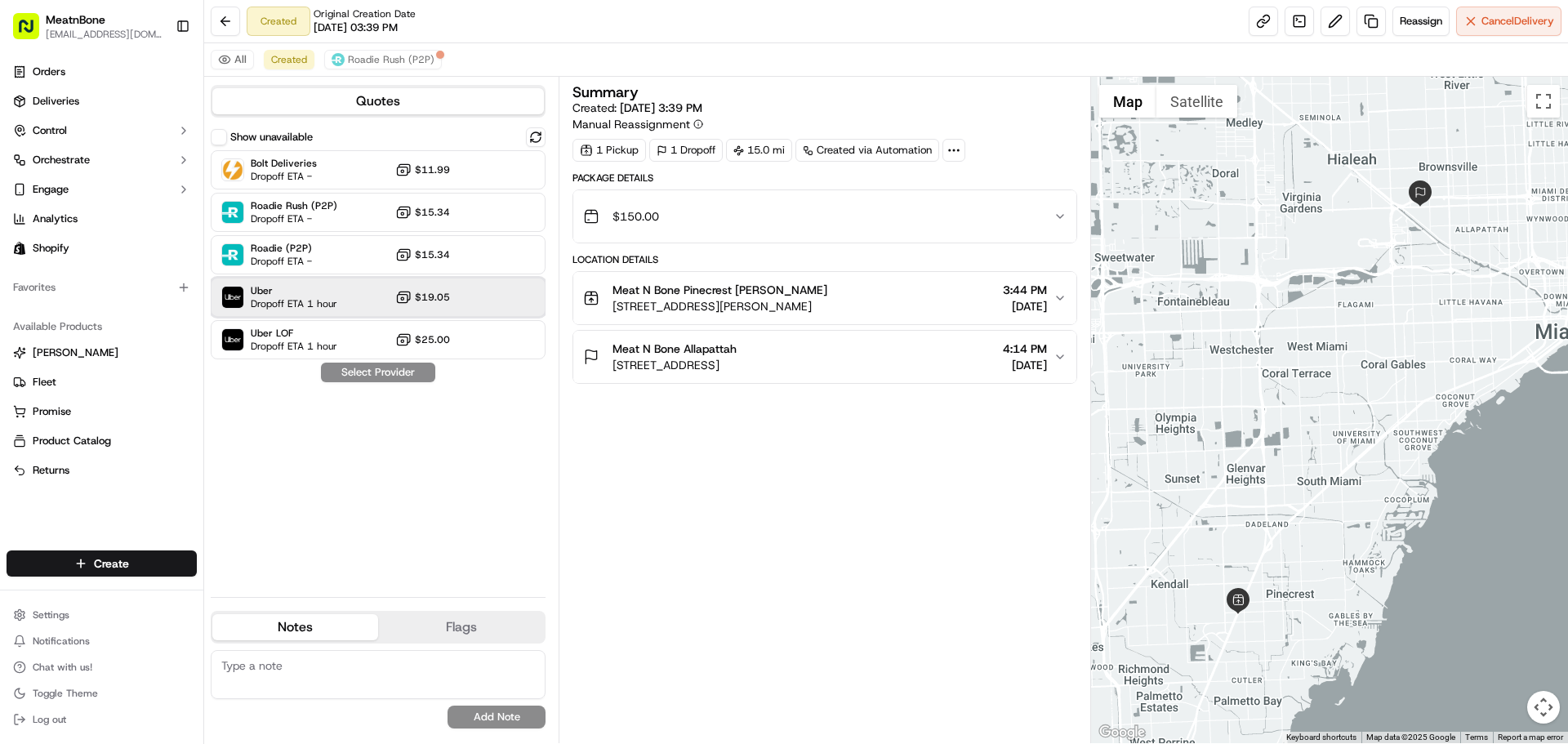
click at [366, 295] on div "Uber Dropoff ETA 1 hour $19.05" at bounding box center [378, 297] width 335 height 40
click at [387, 378] on button "Assign Provider" at bounding box center [379, 372] width 116 height 19
